Goal: Task Accomplishment & Management: Use online tool/utility

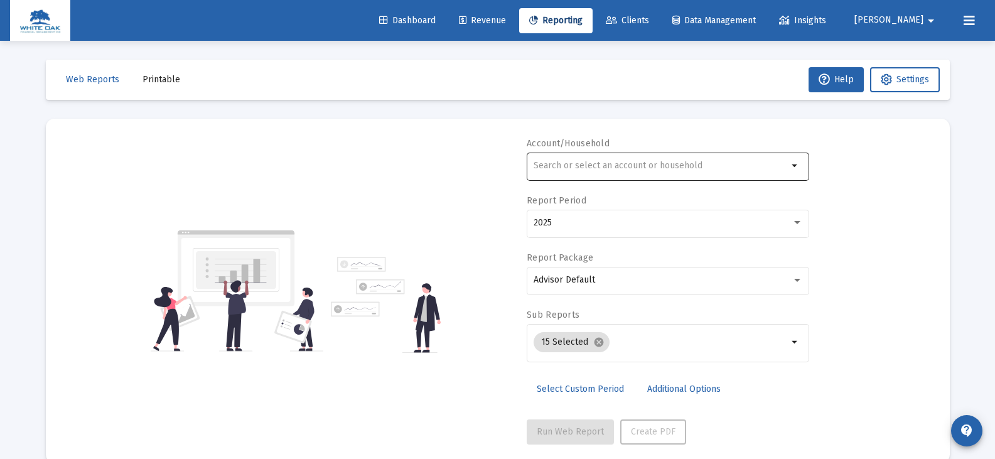
click at [549, 170] on input "text" at bounding box center [661, 166] width 254 height 10
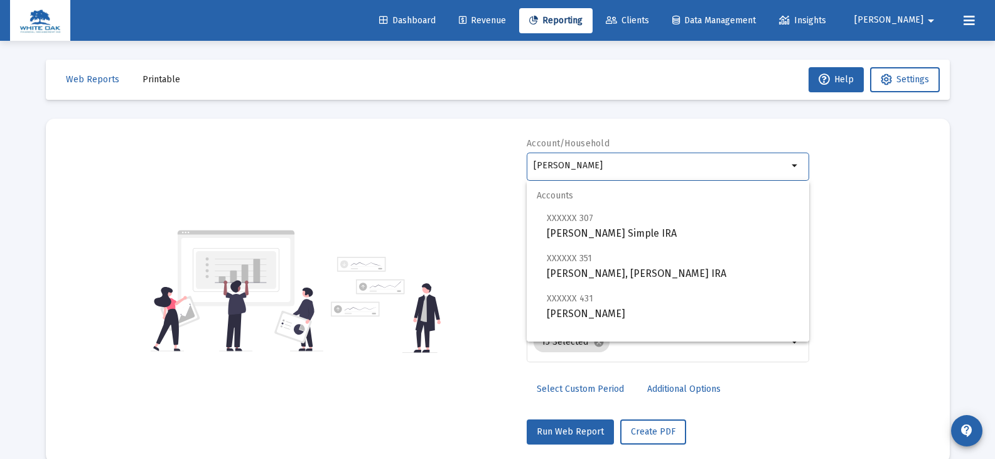
scroll to position [50, 0]
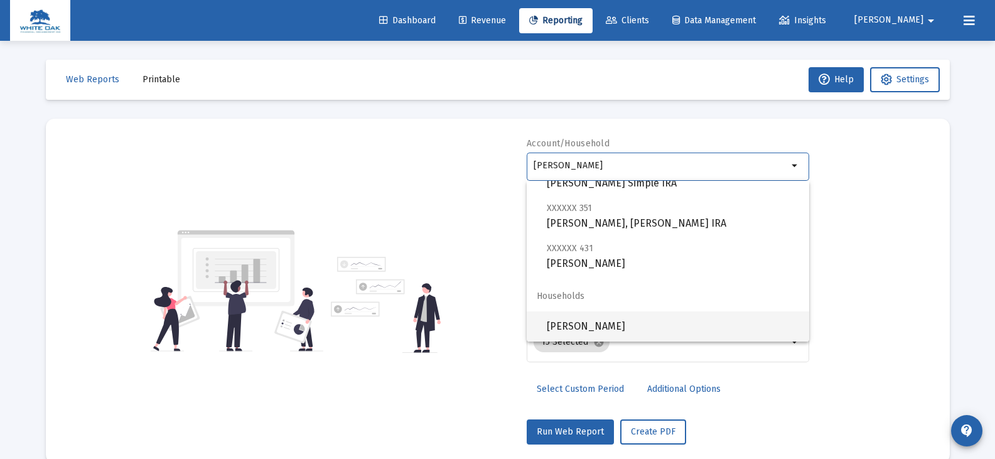
click at [609, 327] on span "[PERSON_NAME]" at bounding box center [673, 327] width 252 height 30
type input "[PERSON_NAME]"
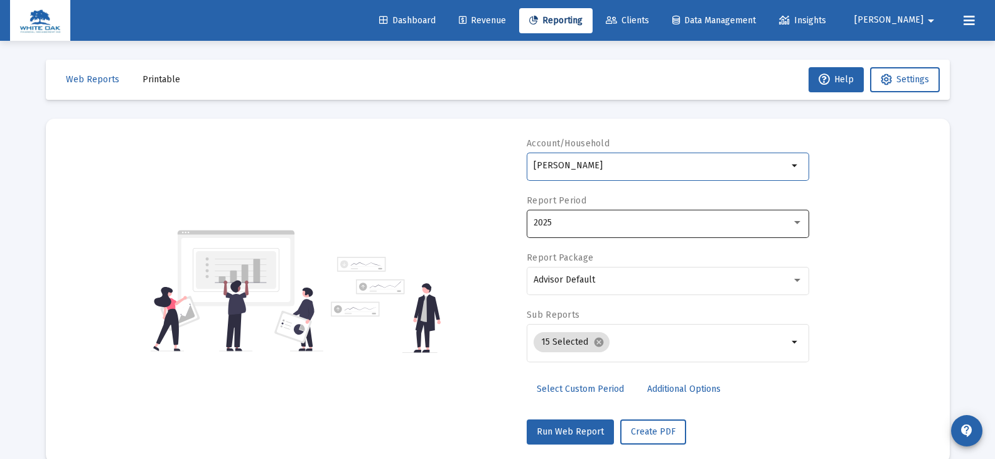
click at [584, 219] on div "2025" at bounding box center [663, 223] width 258 height 10
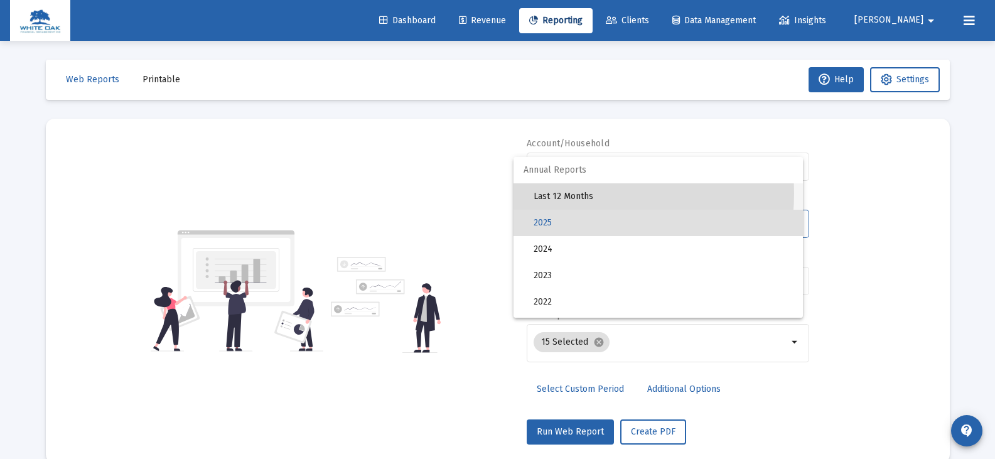
click at [582, 193] on span "Last 12 Months" at bounding box center [663, 196] width 259 height 26
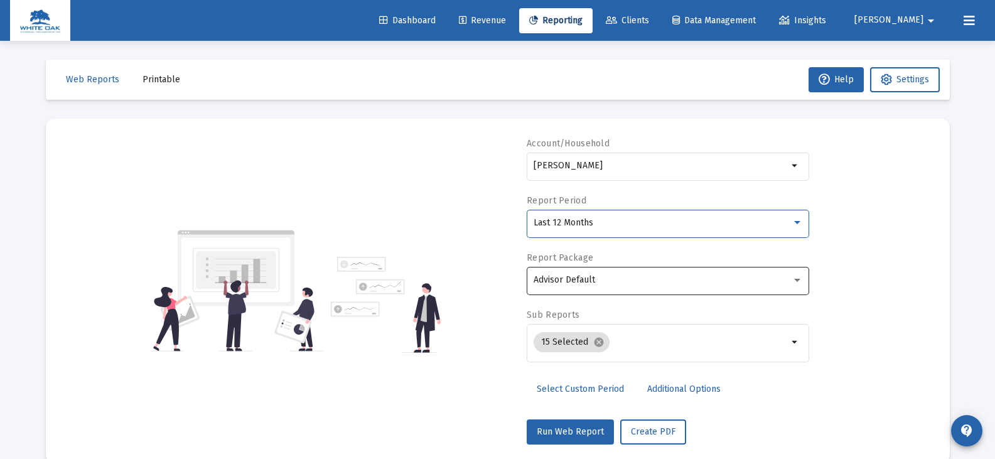
click at [583, 276] on span "Advisor Default" at bounding box center [565, 279] width 62 height 11
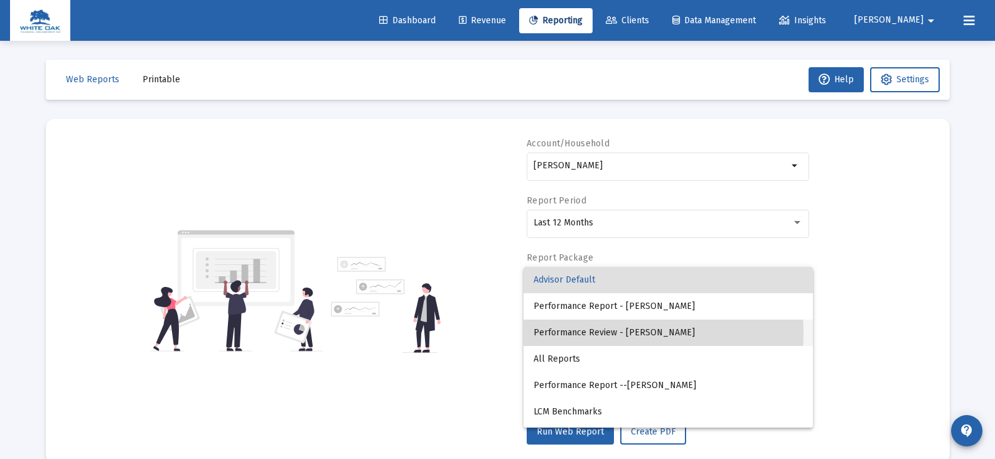
click at [603, 333] on span "Performance Review - [PERSON_NAME]" at bounding box center [668, 333] width 269 height 26
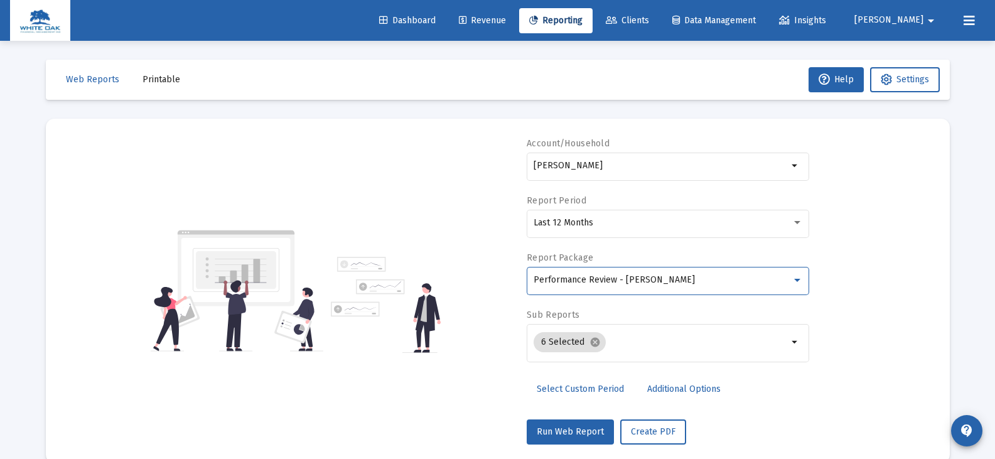
click at [659, 390] on span "Additional Options" at bounding box center [684, 389] width 73 height 11
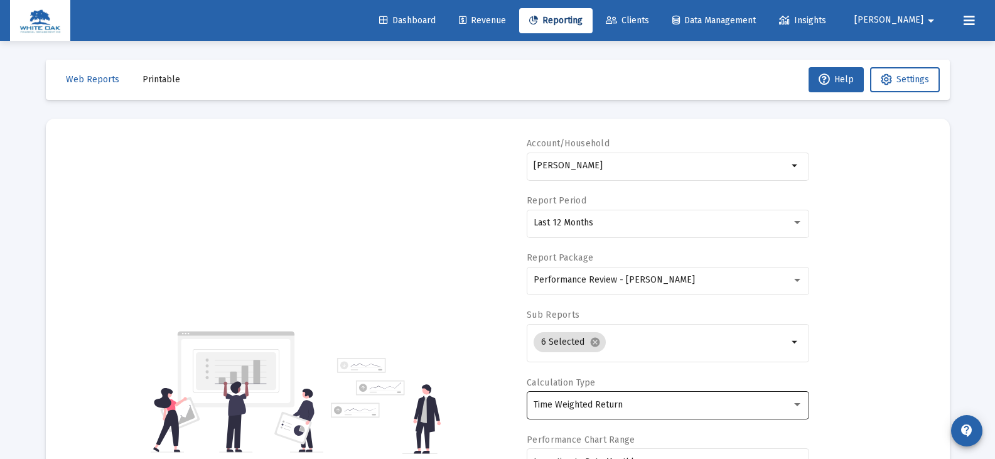
click at [594, 408] on span "Time Weighted Return" at bounding box center [578, 404] width 89 height 11
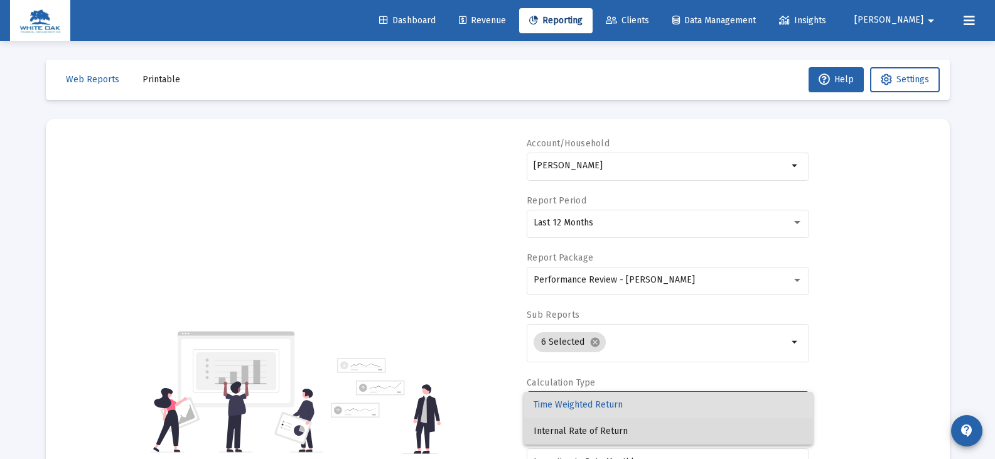
click at [596, 429] on span "Internal Rate of Return" at bounding box center [668, 431] width 269 height 26
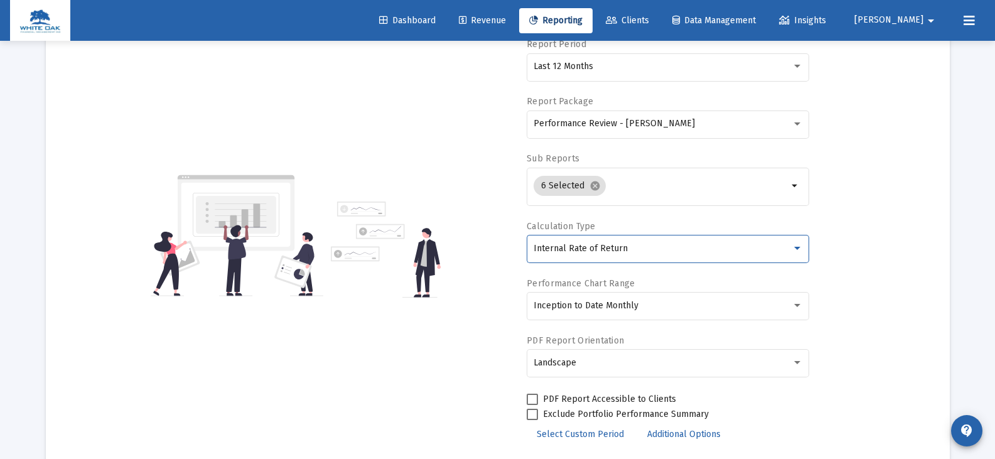
scroll to position [188, 0]
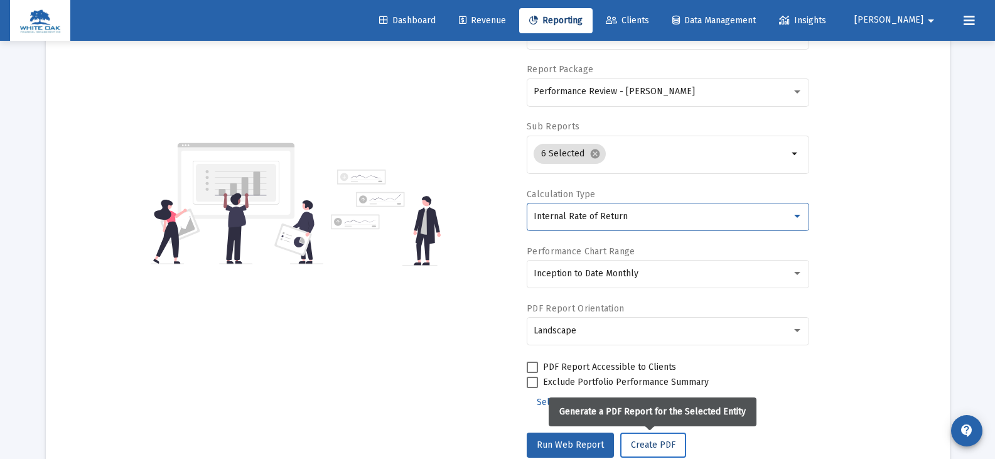
click at [644, 446] on span "Create PDF" at bounding box center [653, 445] width 45 height 11
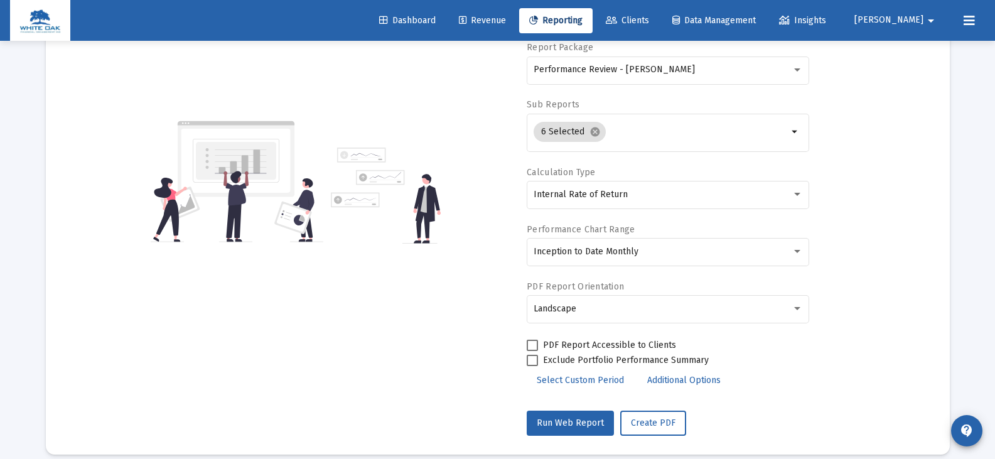
scroll to position [225, 0]
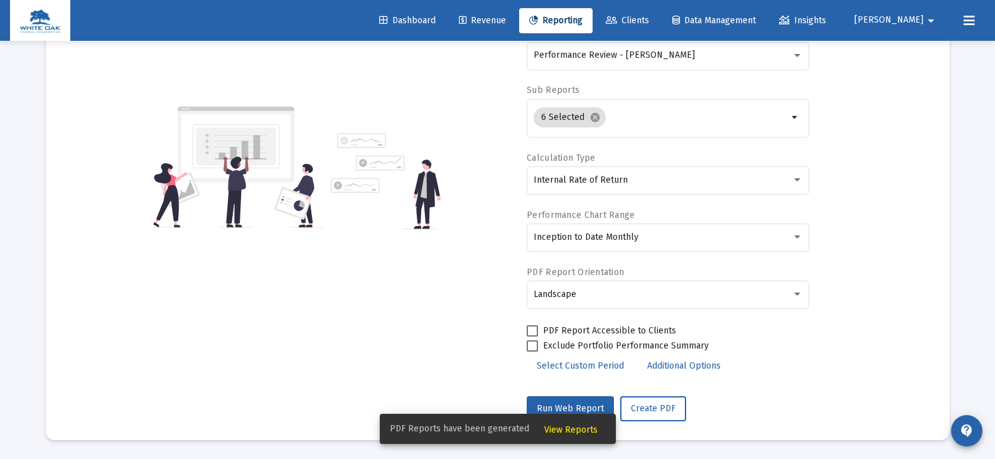
click at [554, 430] on span "View Reports" at bounding box center [571, 430] width 53 height 11
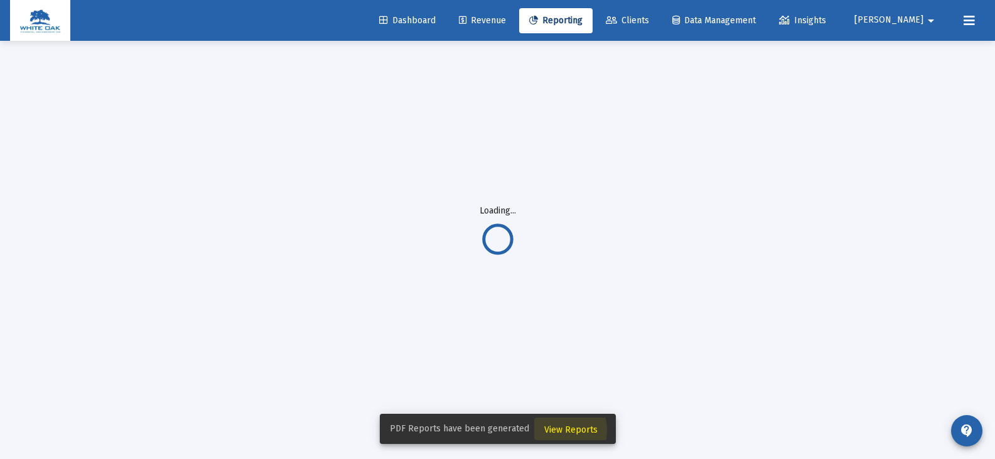
scroll to position [41, 0]
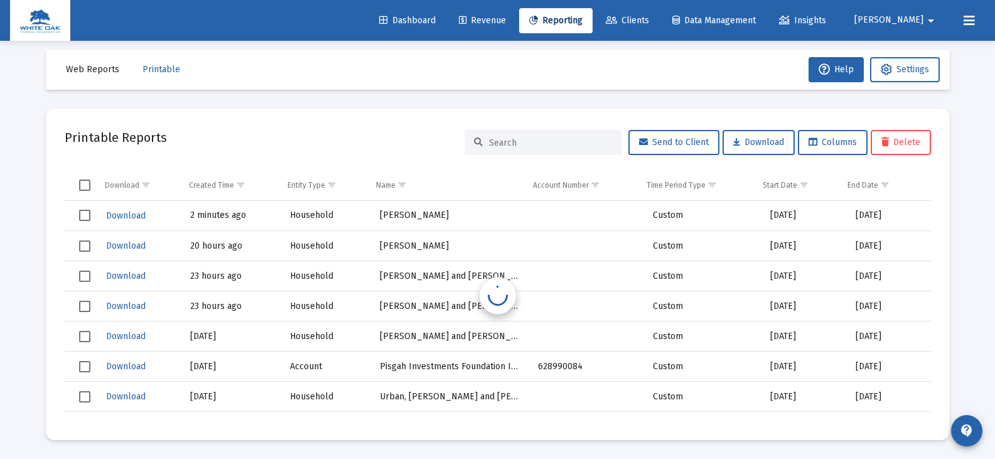
scroll to position [10, 0]
click at [133, 217] on span "Download" at bounding box center [126, 215] width 40 height 11
click at [582, 18] on span "Reporting" at bounding box center [555, 20] width 53 height 11
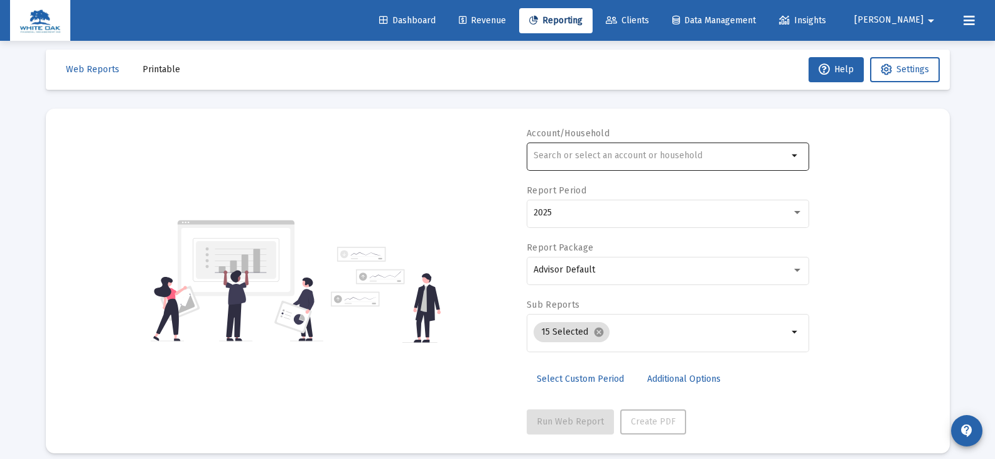
click at [565, 158] on input "text" at bounding box center [661, 156] width 254 height 10
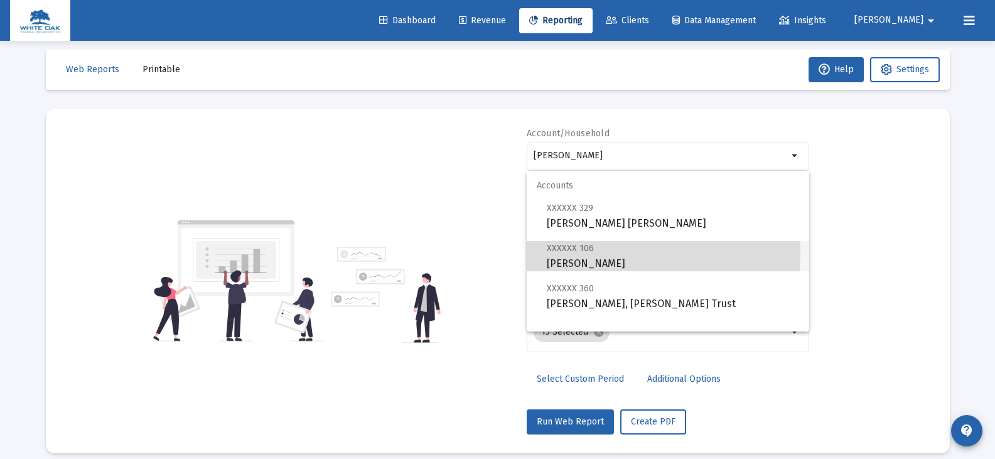
click at [582, 254] on span "XXXXXX 106" at bounding box center [570, 248] width 47 height 11
type input "[PERSON_NAME]"
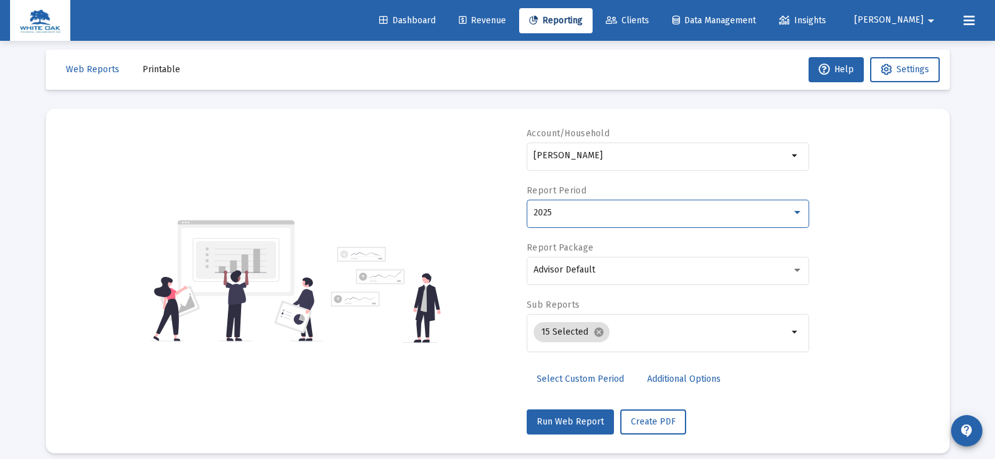
click at [582, 216] on div "2025" at bounding box center [663, 213] width 258 height 10
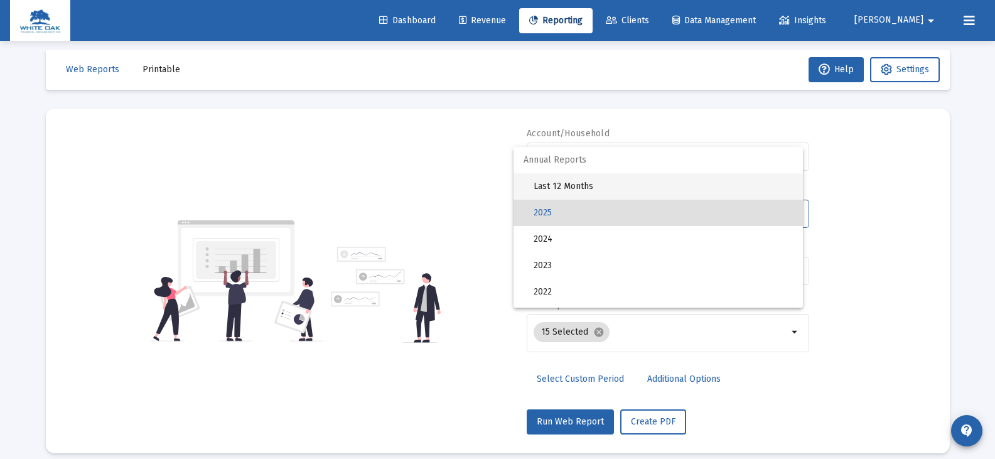
click at [578, 188] on span "Last 12 Months" at bounding box center [663, 186] width 259 height 26
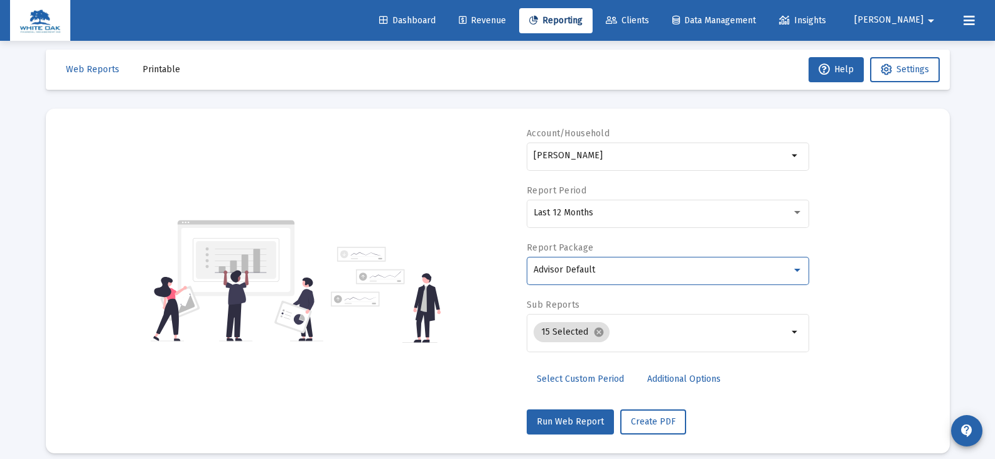
click at [577, 273] on span "Advisor Default" at bounding box center [565, 269] width 62 height 11
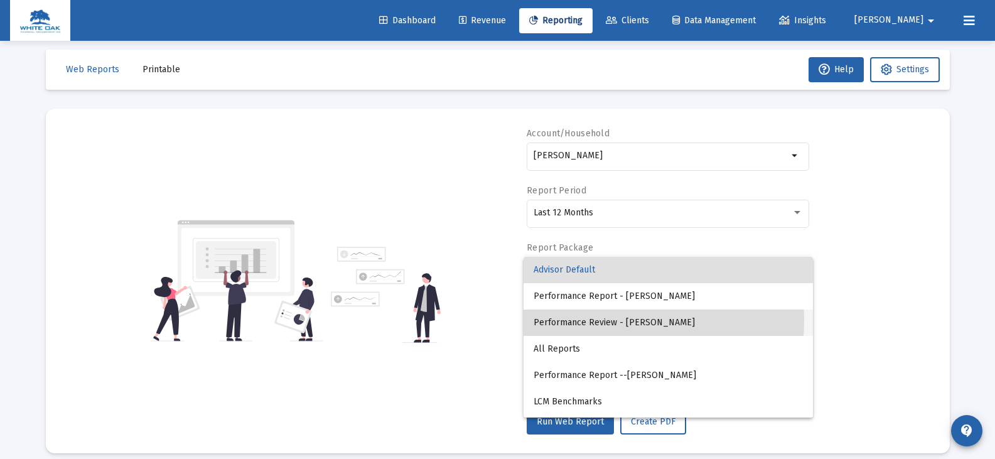
click at [607, 320] on span "Performance Review - [PERSON_NAME]" at bounding box center [668, 323] width 269 height 26
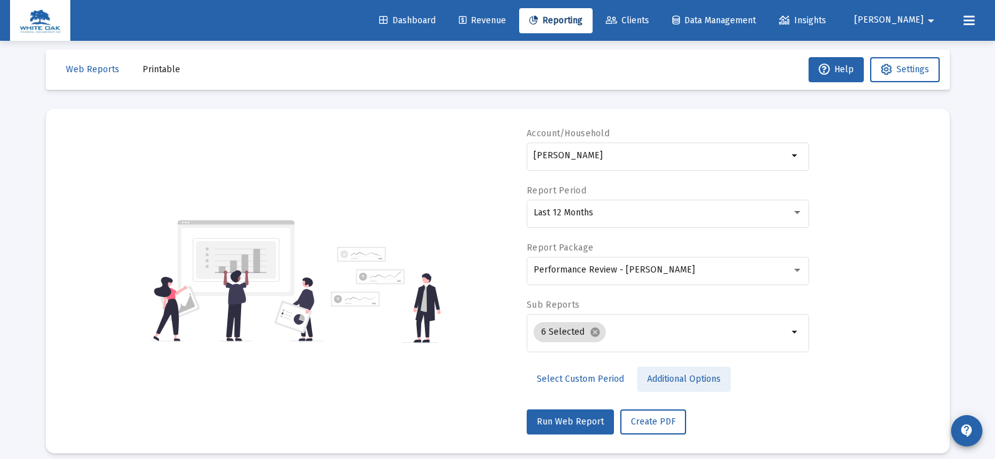
click at [650, 380] on span "Additional Options" at bounding box center [684, 379] width 73 height 11
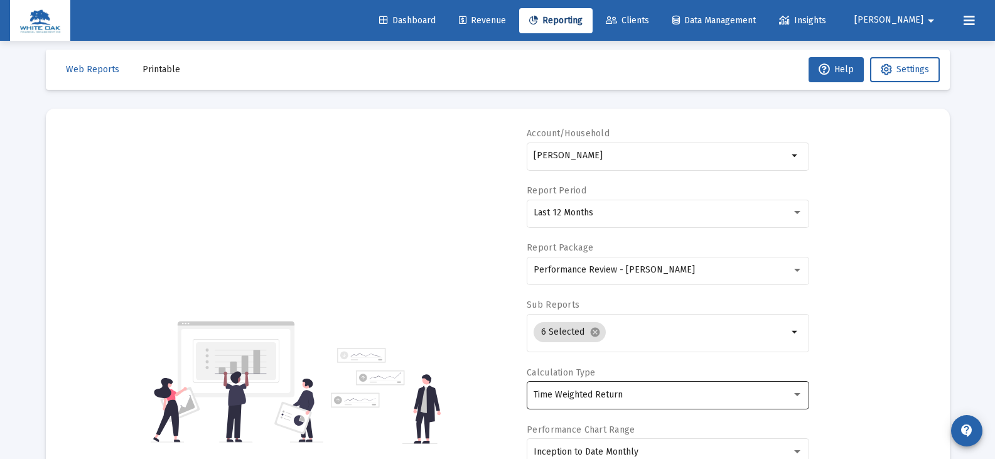
click at [645, 394] on div "Time Weighted Return" at bounding box center [663, 395] width 258 height 10
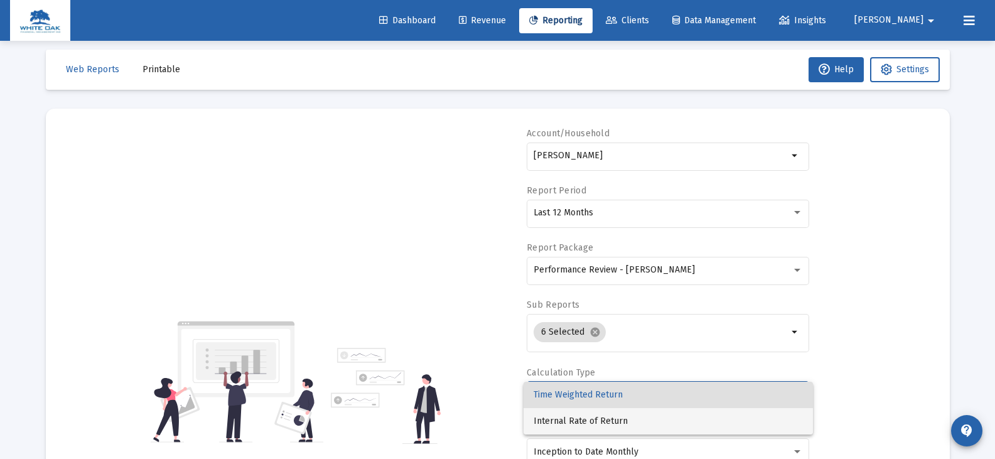
click at [630, 424] on span "Internal Rate of Return" at bounding box center [668, 421] width 269 height 26
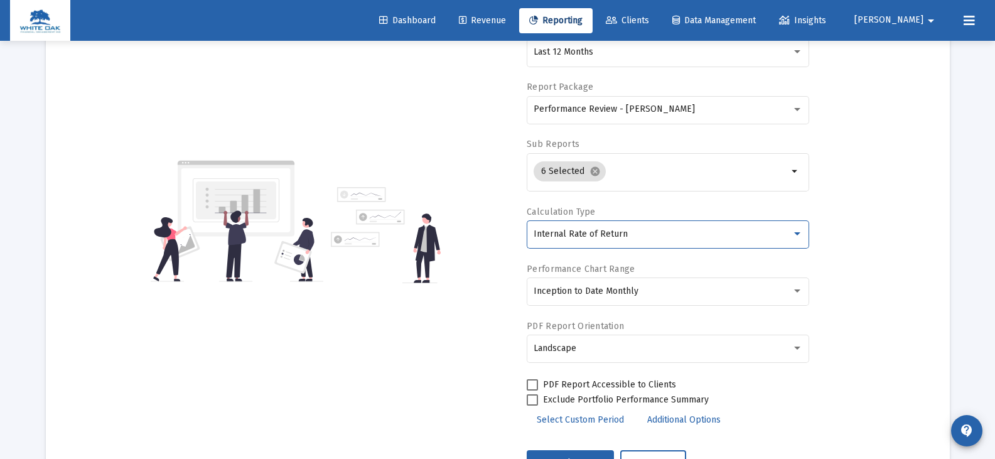
scroll to position [198, 0]
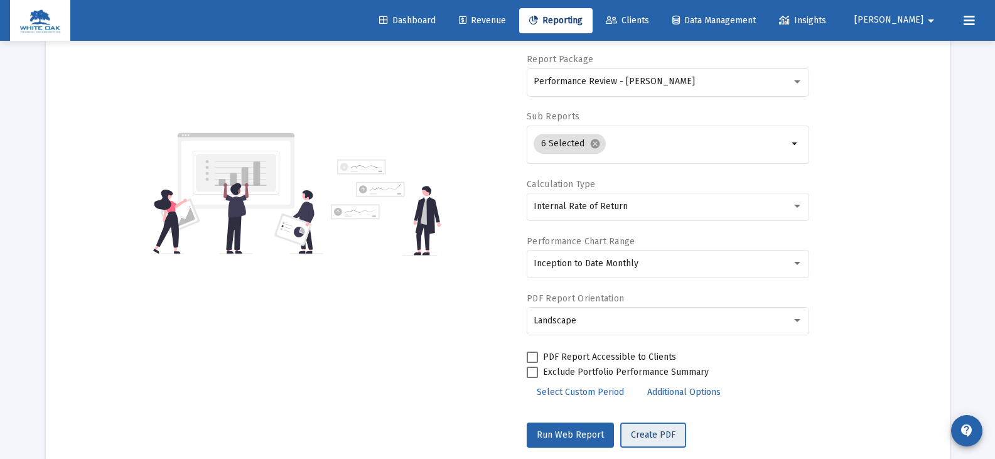
click at [639, 436] on span "Create PDF" at bounding box center [653, 435] width 45 height 11
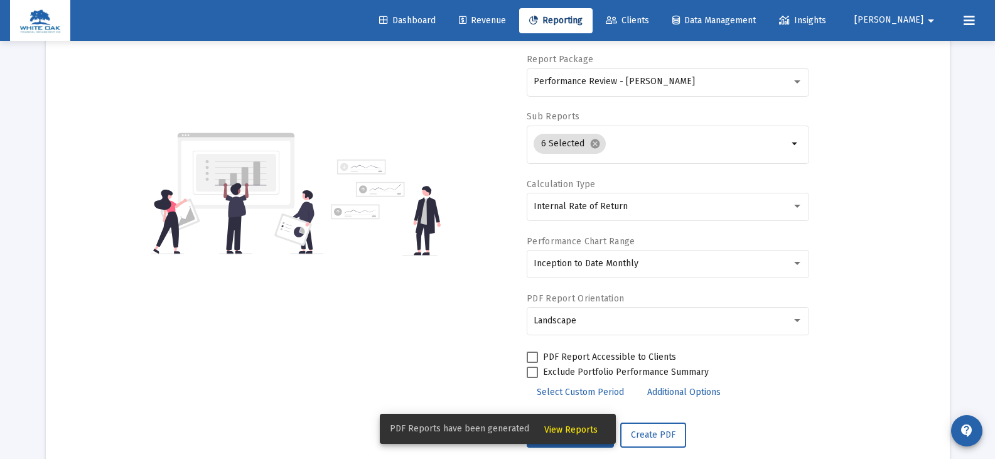
click at [573, 429] on span "View Reports" at bounding box center [571, 430] width 53 height 11
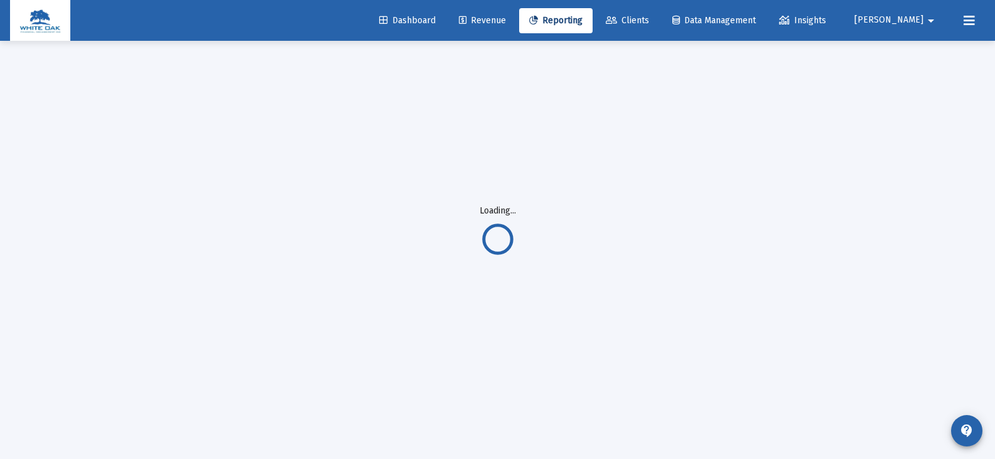
scroll to position [41, 0]
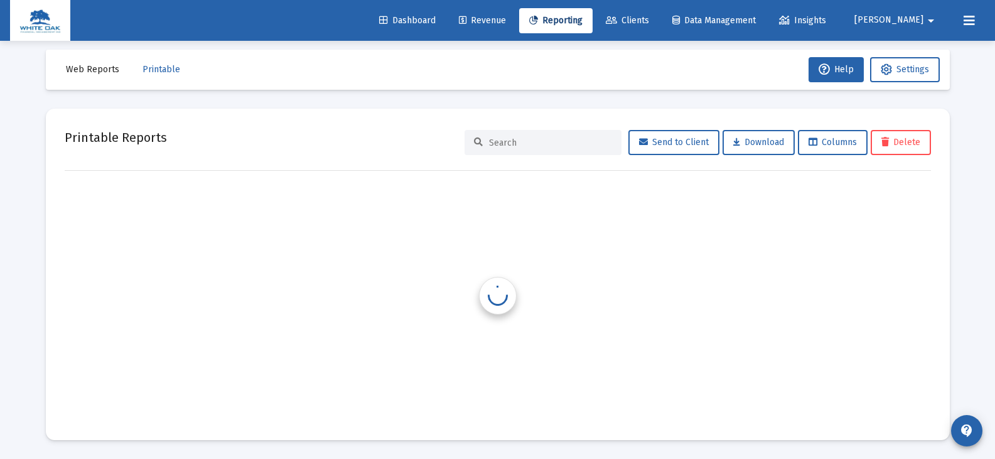
scroll to position [10, 0]
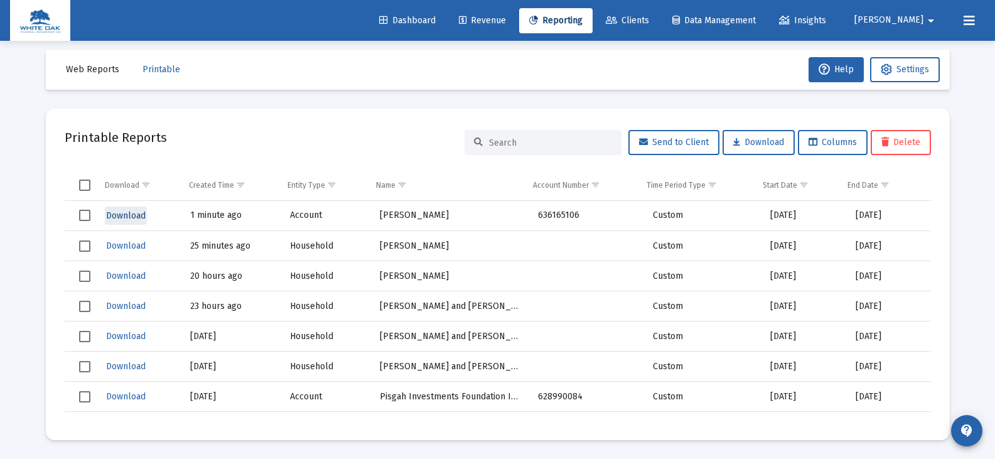
click at [129, 217] on span "Download" at bounding box center [126, 215] width 40 height 11
click at [583, 18] on span "Reporting" at bounding box center [555, 20] width 53 height 11
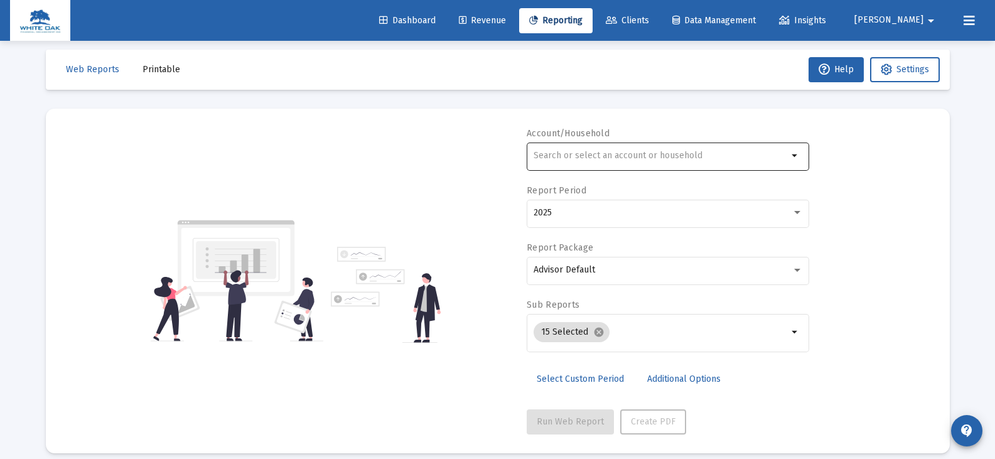
click at [561, 149] on div at bounding box center [661, 155] width 254 height 31
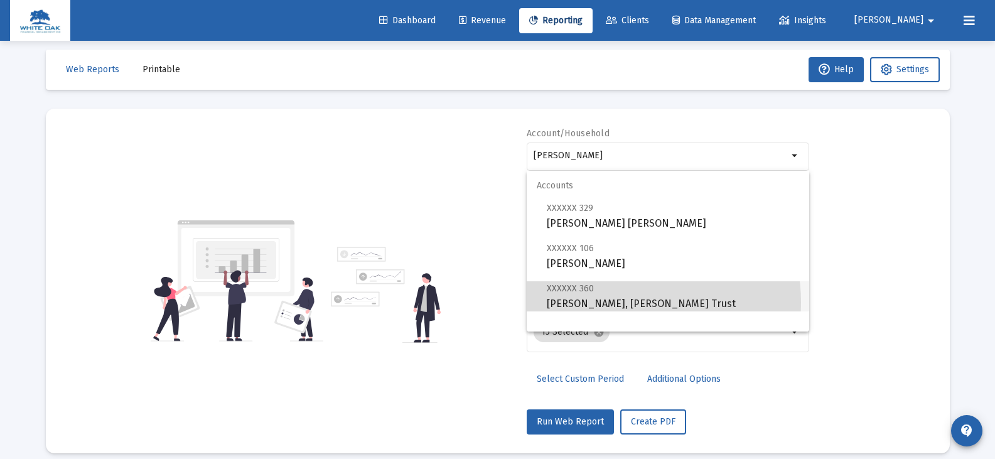
click at [607, 303] on span "XXXXXX 360 [PERSON_NAME], [PERSON_NAME] Trust" at bounding box center [673, 296] width 252 height 31
type input "[PERSON_NAME], [PERSON_NAME] Trust"
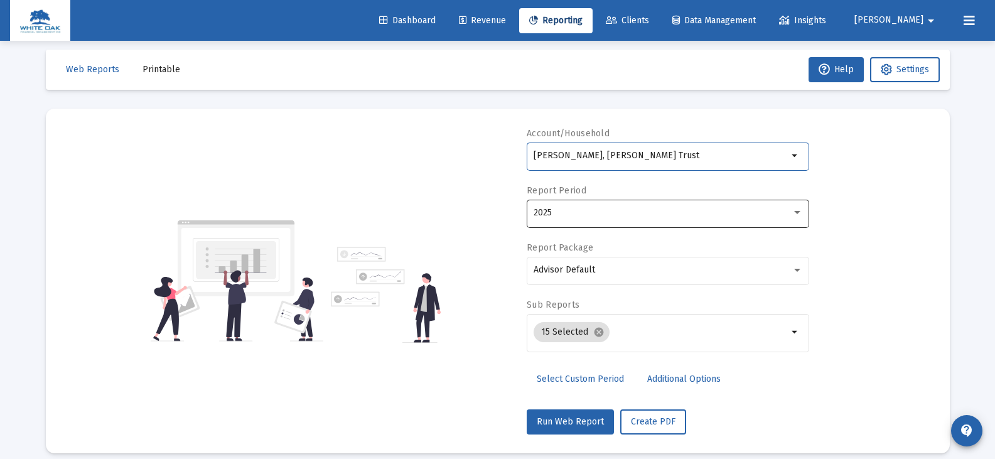
click at [577, 214] on div "2025" at bounding box center [663, 213] width 258 height 10
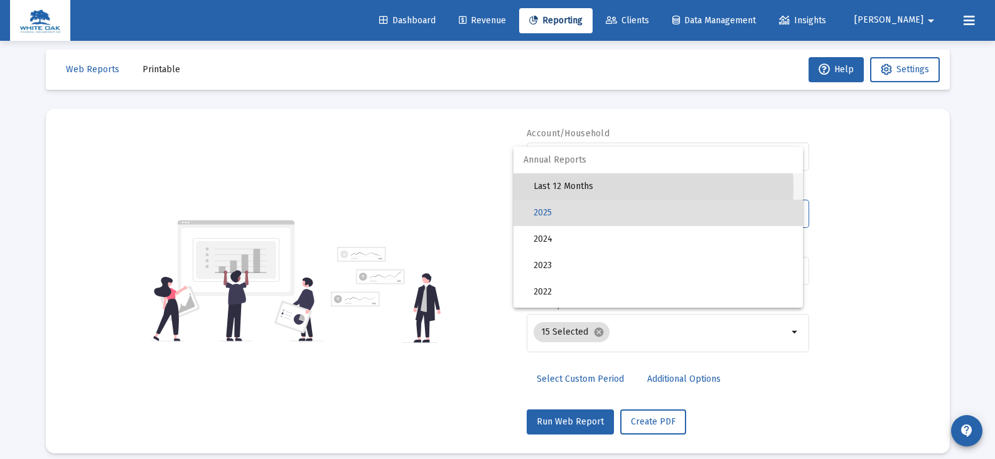
click at [575, 188] on span "Last 12 Months" at bounding box center [663, 186] width 259 height 26
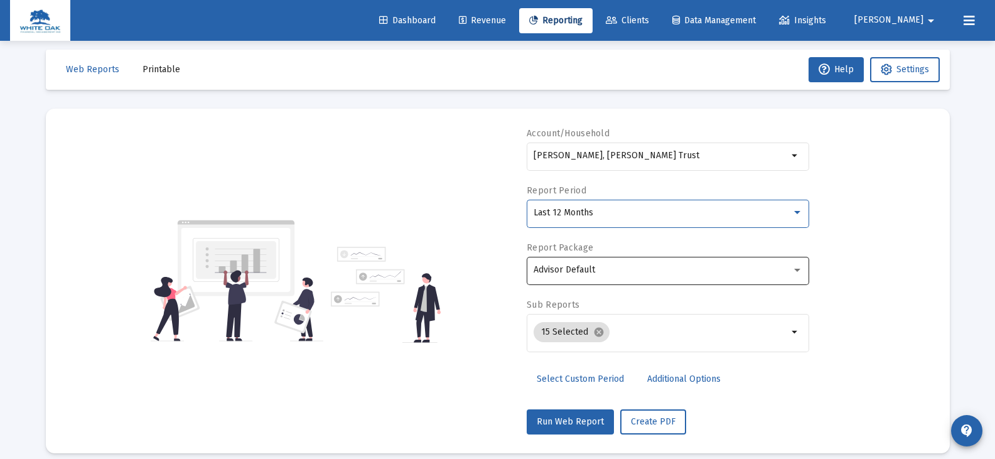
click at [570, 266] on span "Advisor Default" at bounding box center [565, 269] width 62 height 11
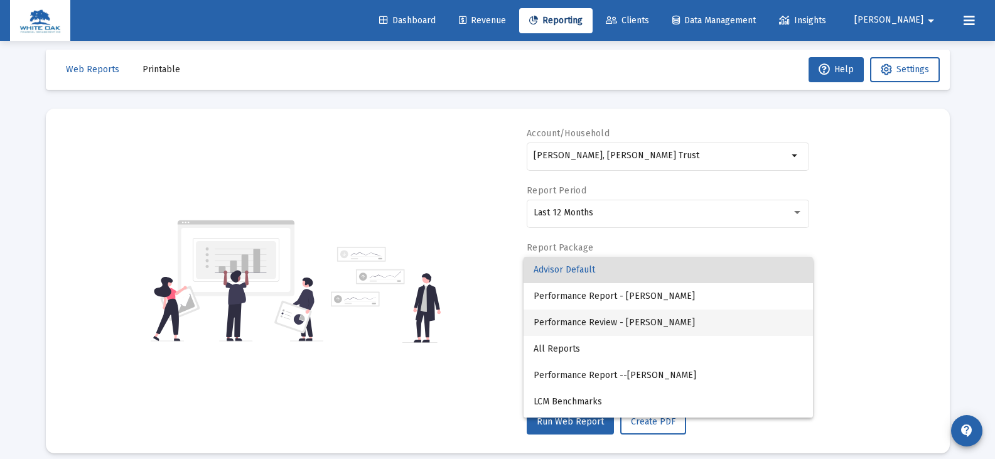
click at [598, 317] on span "Performance Review - [PERSON_NAME]" at bounding box center [668, 323] width 269 height 26
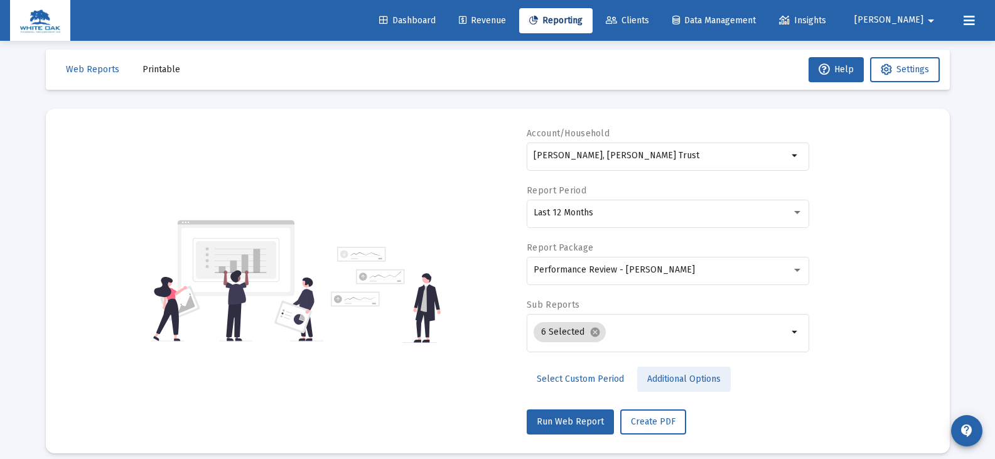
click at [649, 378] on span "Additional Options" at bounding box center [684, 379] width 73 height 11
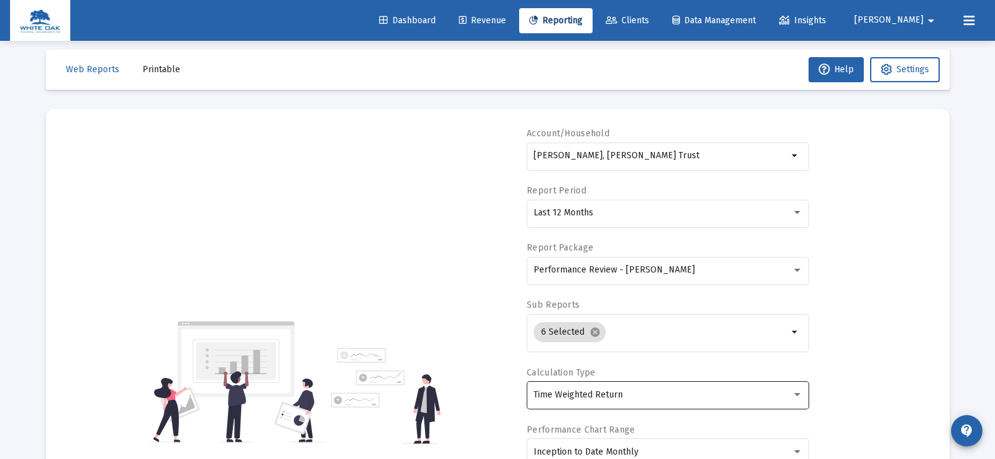
click at [617, 396] on span "Time Weighted Return" at bounding box center [578, 394] width 89 height 11
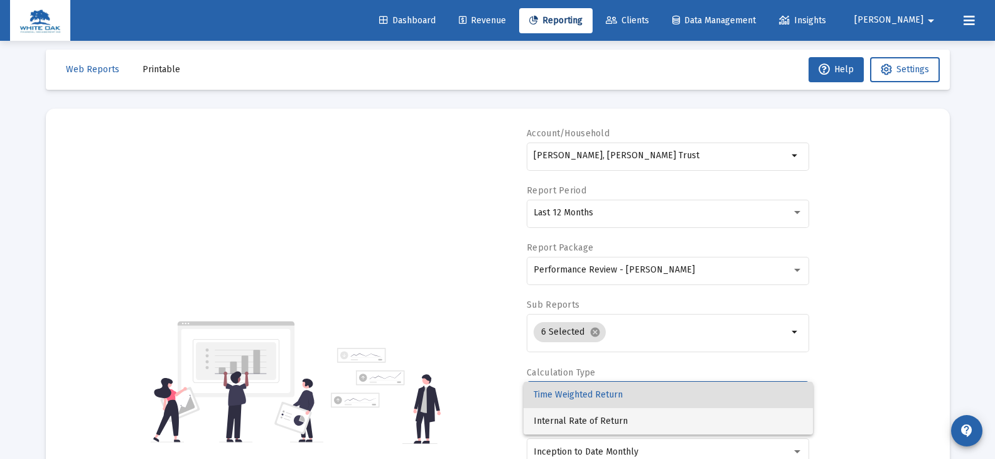
click at [615, 420] on span "Internal Rate of Return" at bounding box center [668, 421] width 269 height 26
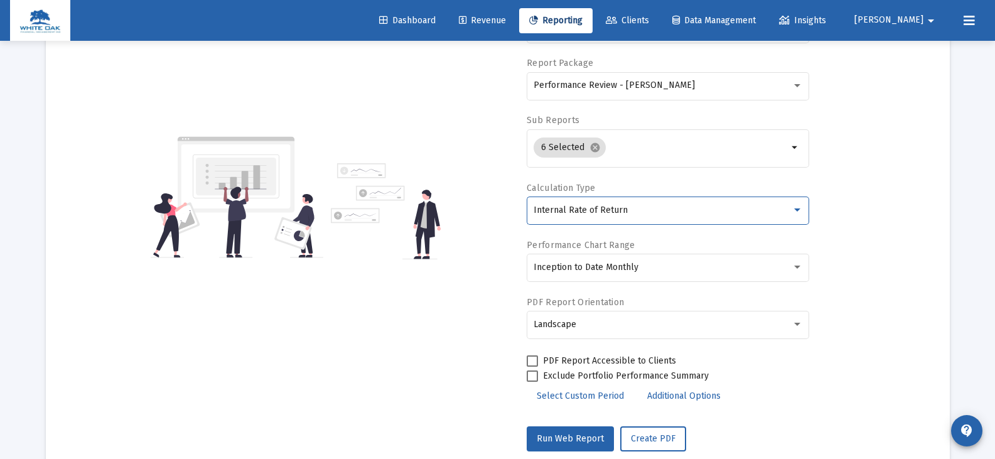
scroll to position [198, 0]
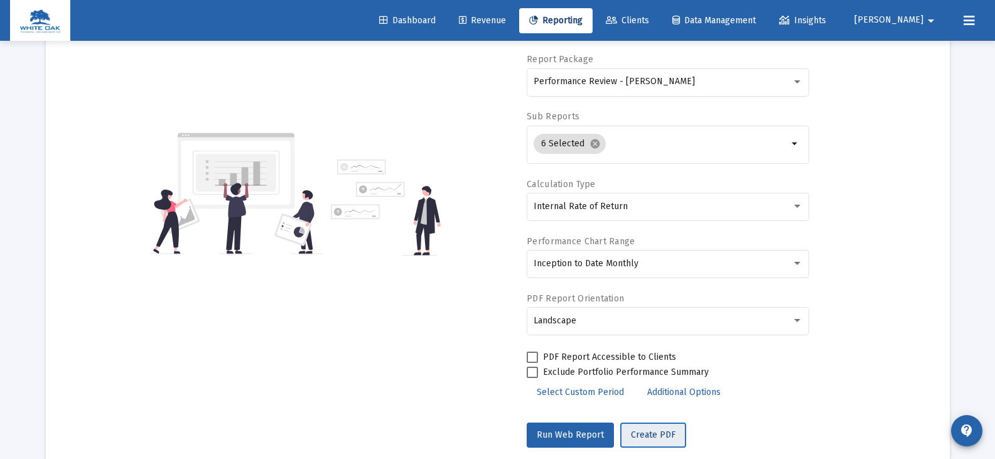
click at [658, 433] on span "Create PDF" at bounding box center [653, 435] width 45 height 11
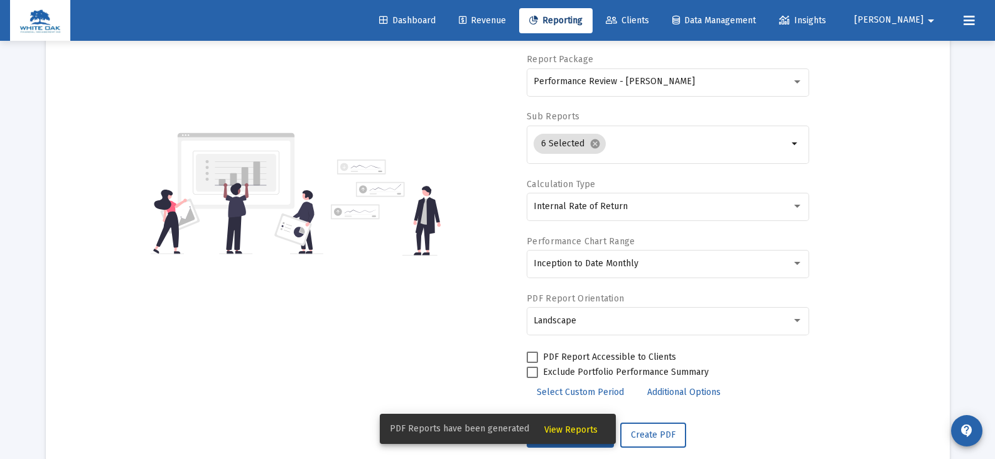
click at [564, 426] on span "View Reports" at bounding box center [571, 430] width 53 height 11
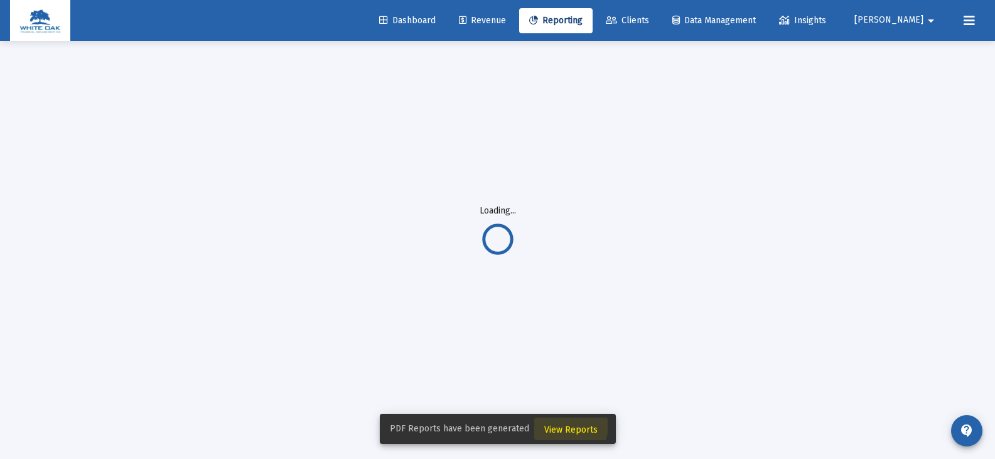
scroll to position [41, 0]
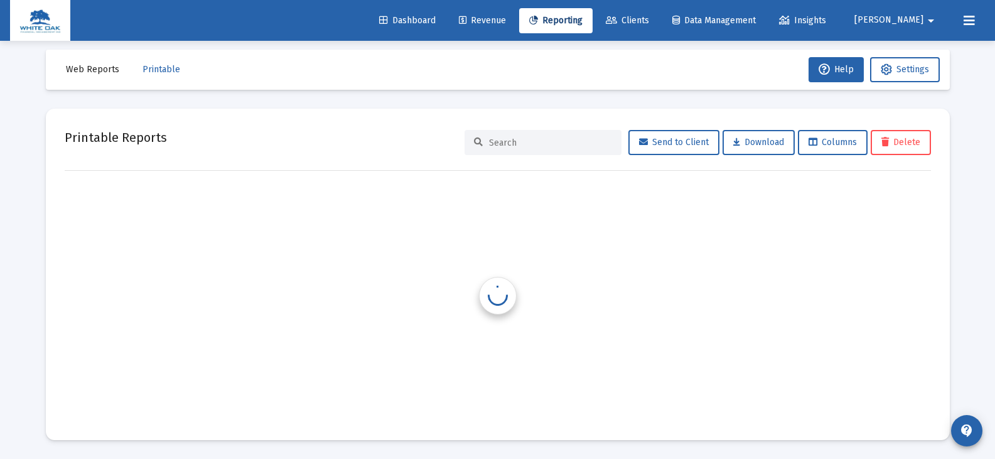
scroll to position [10, 0]
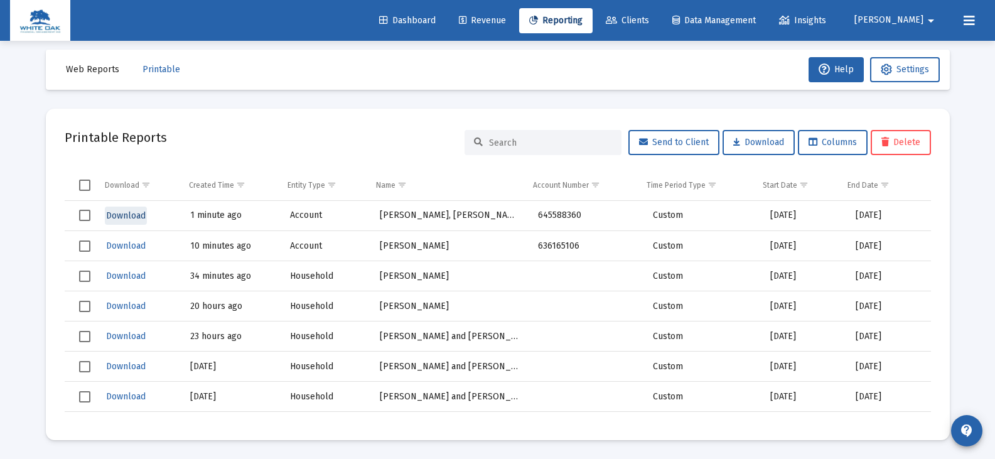
click at [126, 214] on span "Download" at bounding box center [126, 215] width 40 height 11
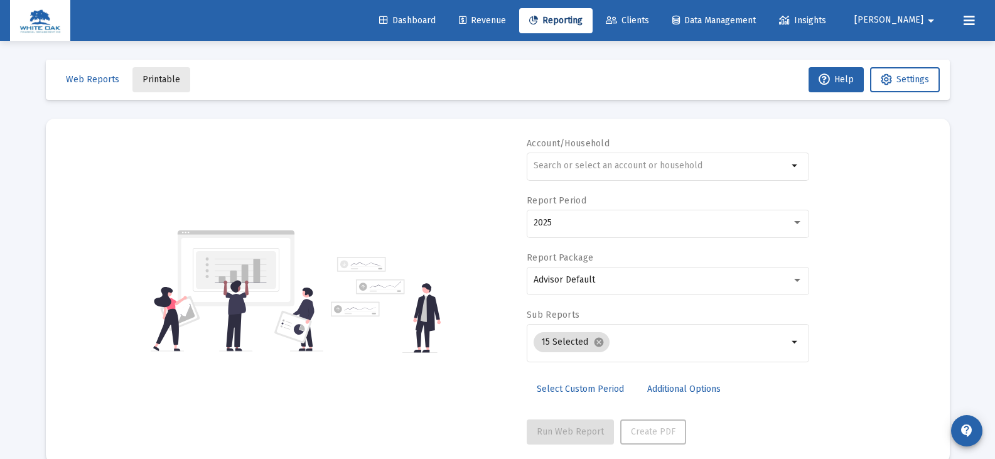
click at [165, 79] on span "Printable" at bounding box center [162, 79] width 38 height 11
